Goal: Navigation & Orientation: Find specific page/section

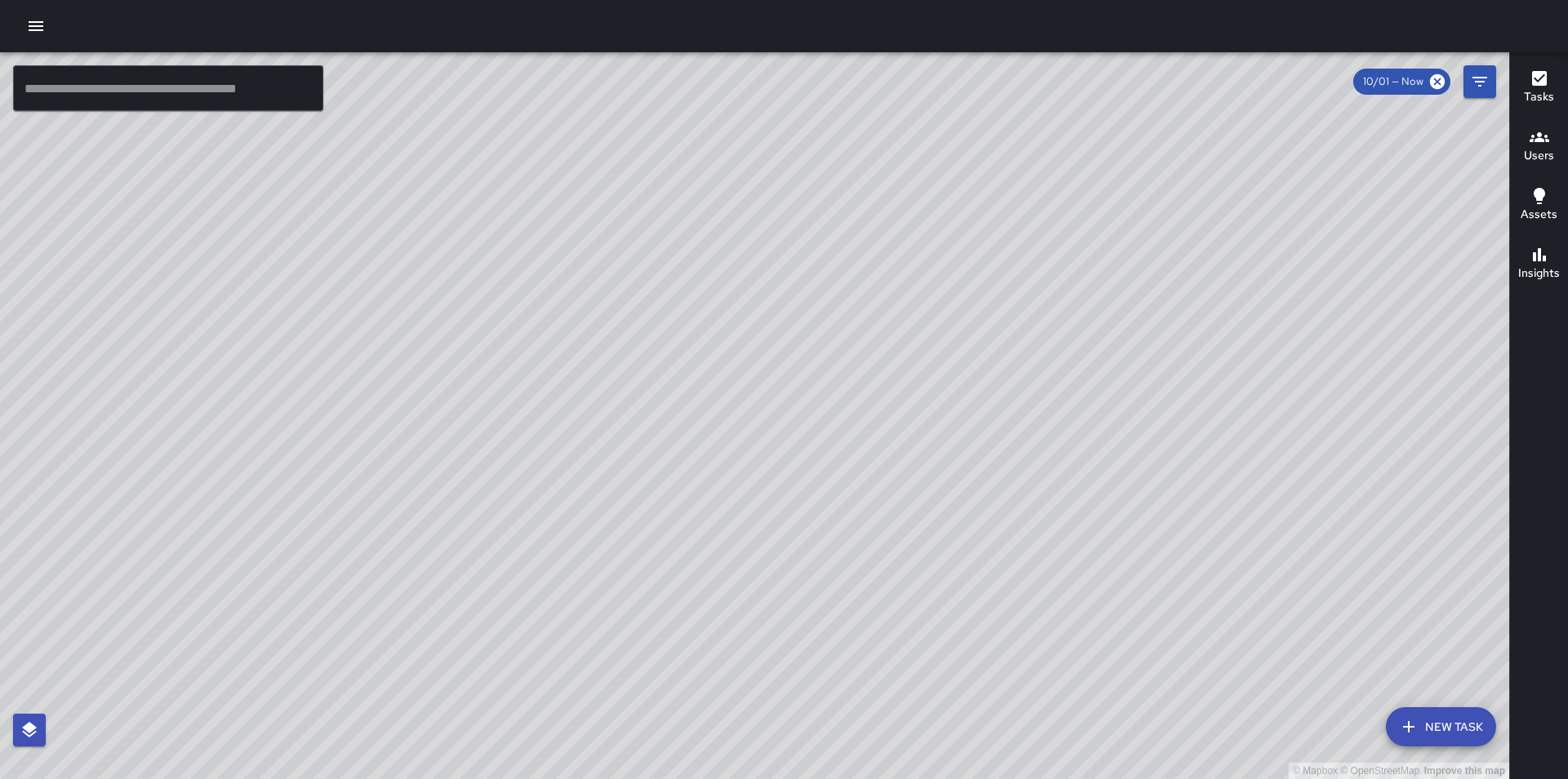
click at [851, 391] on div "© Mapbox © OpenStreetMap Improve this map" at bounding box center [755, 416] width 1509 height 727
click at [1399, 348] on div "© Mapbox © OpenStreetMap Improve this map" at bounding box center [755, 416] width 1509 height 727
drag, startPoint x: 503, startPoint y: 553, endPoint x: 1771, endPoint y: 10, distance: 1379.4
click at [1567, 10] on html "© Mapbox © OpenStreetMap Improve this map ​ New Task 10/01 — Now Map Layers Tas…" at bounding box center [784, 390] width 1568 height 779
drag, startPoint x: 1193, startPoint y: 514, endPoint x: 1422, endPoint y: 169, distance: 414.1
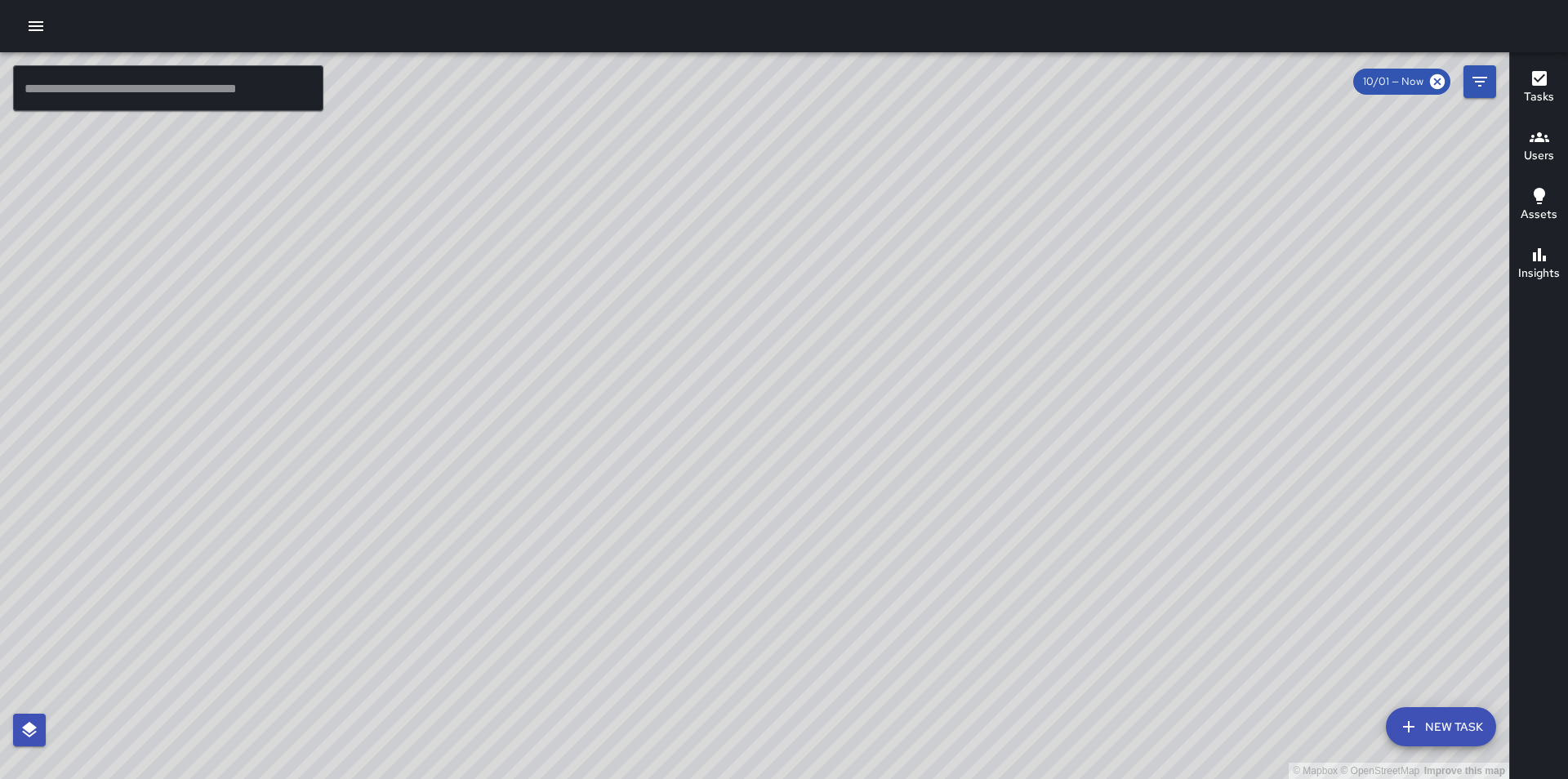
click at [1422, 169] on div "© Mapbox © OpenStreetMap Improve this map" at bounding box center [755, 416] width 1509 height 727
drag, startPoint x: 638, startPoint y: 652, endPoint x: 961, endPoint y: 268, distance: 501.8
click at [961, 268] on div "© Mapbox © OpenStreetMap Improve this map" at bounding box center [755, 416] width 1509 height 727
drag, startPoint x: 1155, startPoint y: 175, endPoint x: 1175, endPoint y: 137, distance: 42.9
click at [1167, 156] on div "© Mapbox © OpenStreetMap Improve this map" at bounding box center [755, 416] width 1509 height 727
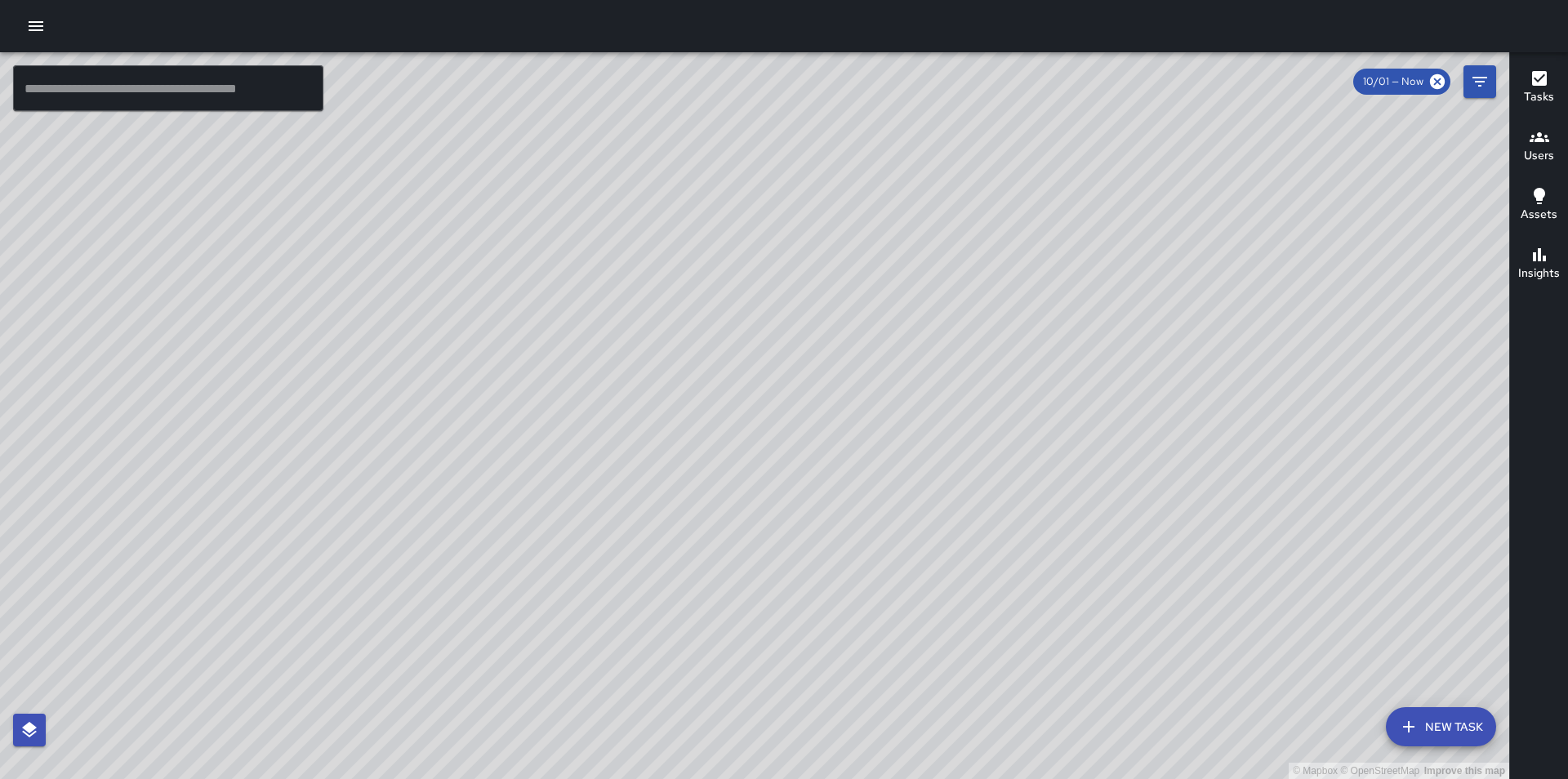
drag, startPoint x: 757, startPoint y: 460, endPoint x: 744, endPoint y: 480, distance: 23.9
click at [744, 480] on div "© Mapbox © OpenStreetMap Improve this map" at bounding box center [755, 416] width 1509 height 727
drag, startPoint x: 538, startPoint y: 587, endPoint x: 542, endPoint y: 526, distance: 61.1
click at [542, 526] on div "© Mapbox © OpenStreetMap Improve this map" at bounding box center [755, 416] width 1509 height 727
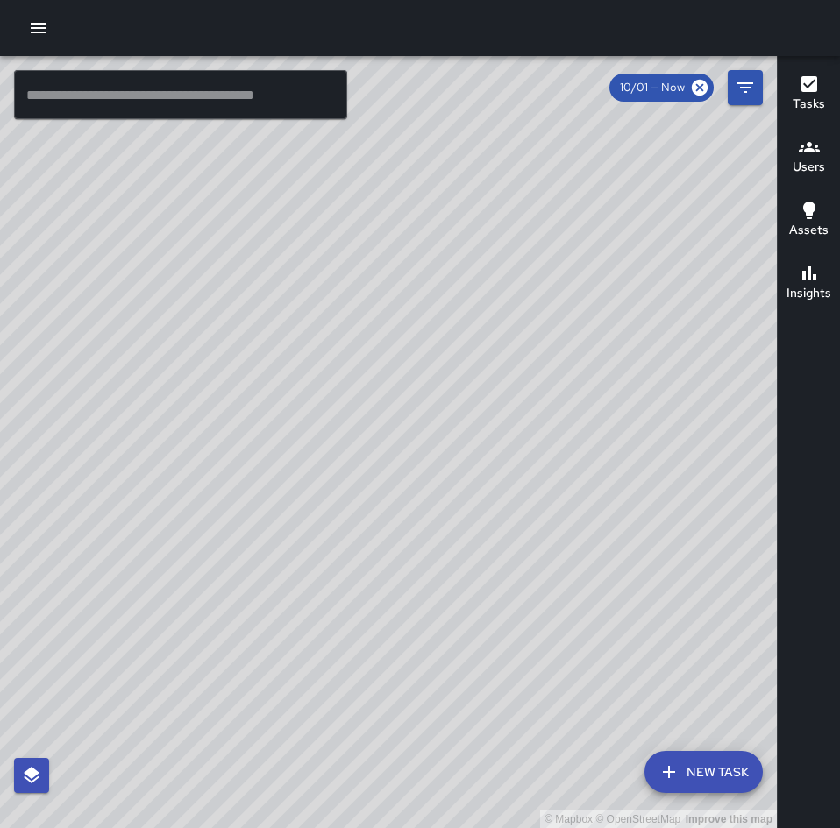
drag, startPoint x: 250, startPoint y: 389, endPoint x: 449, endPoint y: 358, distance: 201.5
click at [449, 358] on div "© Mapbox © OpenStreetMap Improve this map" at bounding box center [388, 442] width 777 height 772
drag, startPoint x: 366, startPoint y: 390, endPoint x: 289, endPoint y: 473, distance: 113.5
click at [279, 497] on div "© Mapbox © OpenStreetMap Improve this map" at bounding box center [388, 442] width 777 height 772
